Goal: Task Accomplishment & Management: Manage account settings

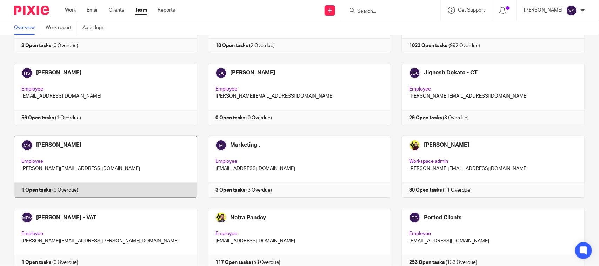
scroll to position [301, 0]
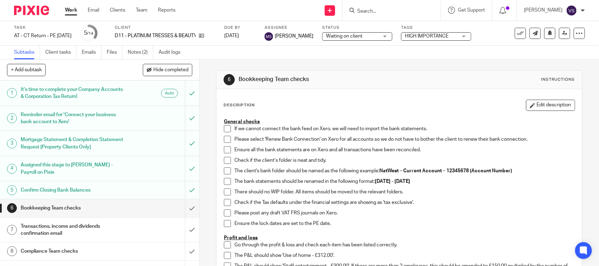
click at [224, 127] on span at bounding box center [227, 128] width 7 height 7
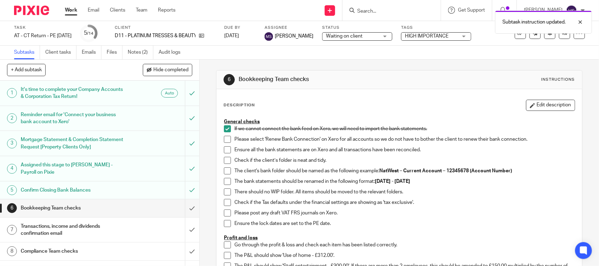
click at [227, 140] on span at bounding box center [227, 139] width 7 height 7
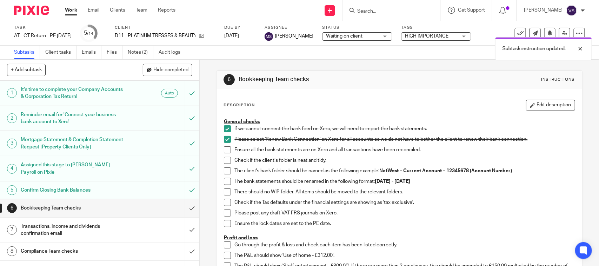
click at [226, 149] on span at bounding box center [227, 149] width 7 height 7
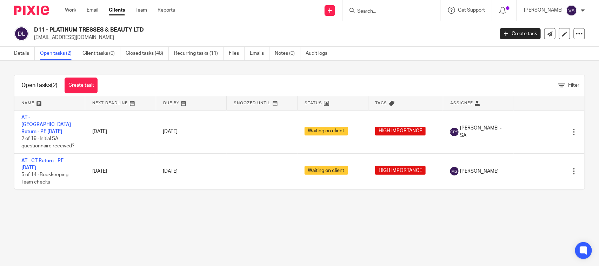
click at [197, 31] on h2 "D11 - PLATINUM TRESSES & BEAUTY LTD" at bounding box center [216, 29] width 364 height 7
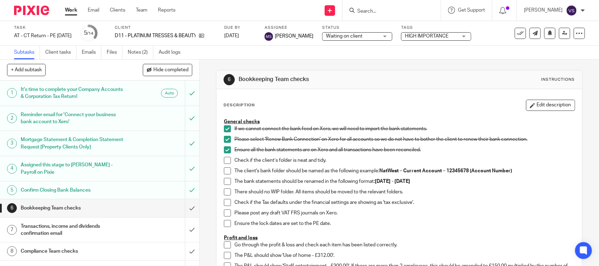
click at [224, 160] on span at bounding box center [227, 160] width 7 height 7
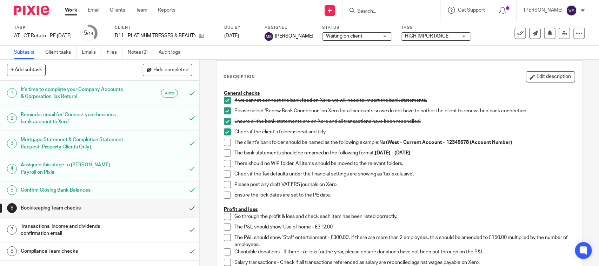
scroll to position [44, 0]
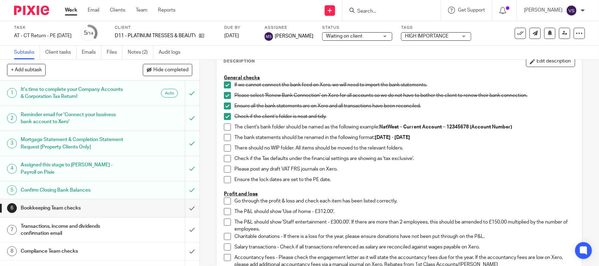
click at [226, 127] on span at bounding box center [227, 126] width 7 height 7
click at [225, 139] on span at bounding box center [227, 137] width 7 height 7
click at [224, 149] on span at bounding box center [227, 148] width 7 height 7
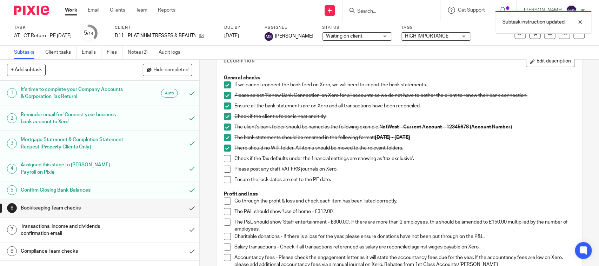
click at [224, 160] on span at bounding box center [227, 158] width 7 height 7
